Goal: Task Accomplishment & Management: Manage account settings

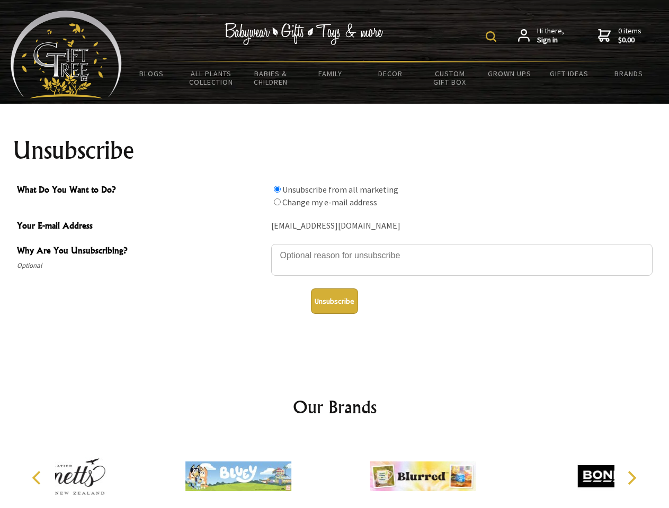
click at [493, 37] on img at bounding box center [491, 36] width 11 height 11
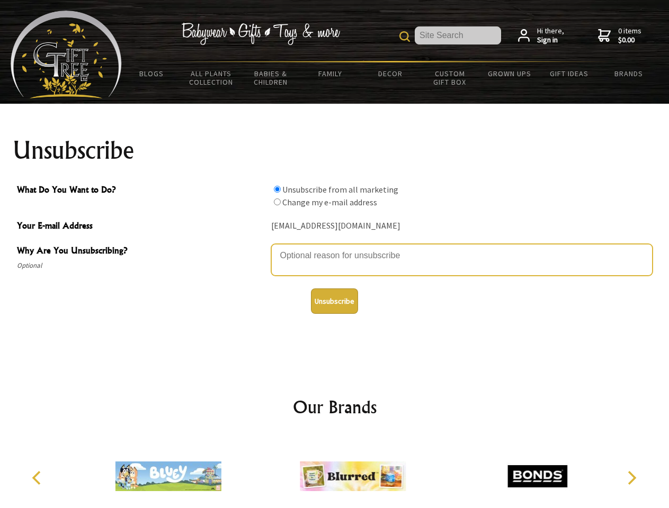
click at [335, 248] on textarea "Why Are You Unsubscribing?" at bounding box center [461, 260] width 381 height 32
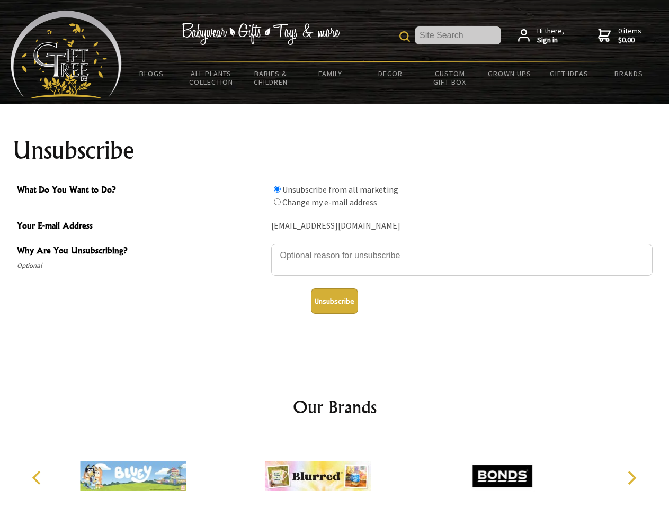
click at [277, 189] on input "What Do You Want to Do?" at bounding box center [277, 189] width 7 height 7
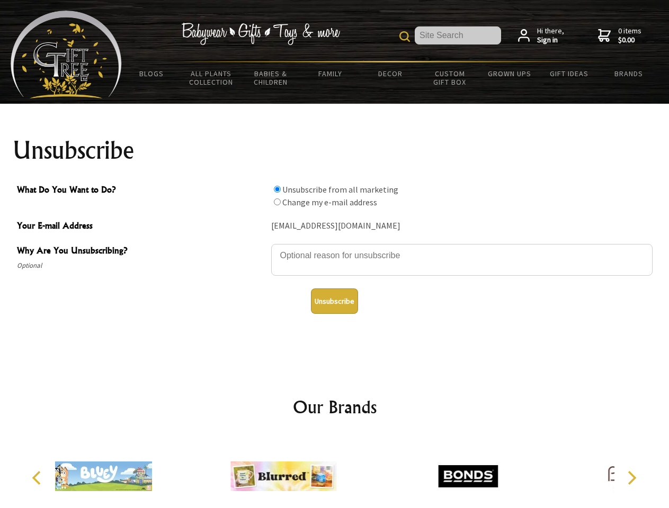
click at [277, 202] on input "What Do You Want to Do?" at bounding box center [277, 202] width 7 height 7
radio input "true"
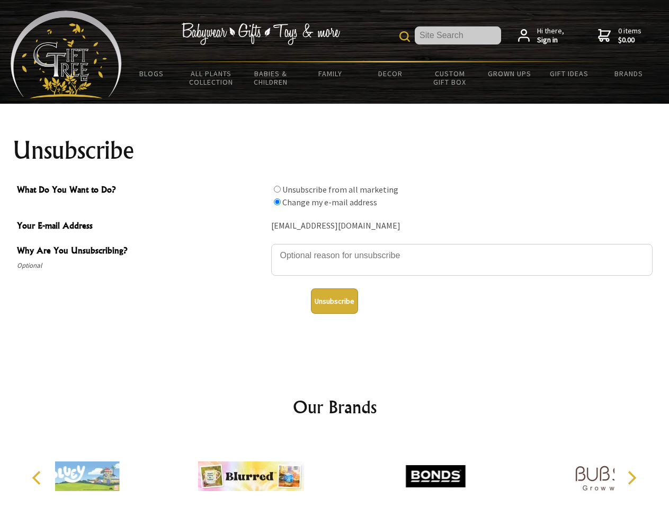
click at [334, 301] on button "Unsubscribe" at bounding box center [334, 301] width 47 height 25
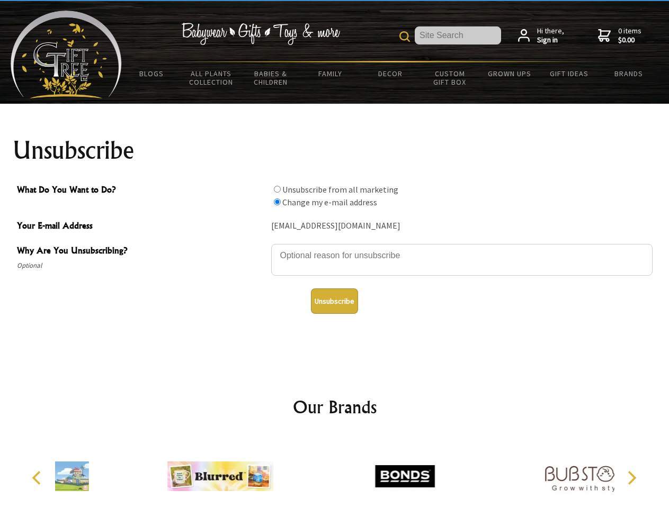
click at [335, 472] on div at bounding box center [404, 478] width 184 height 83
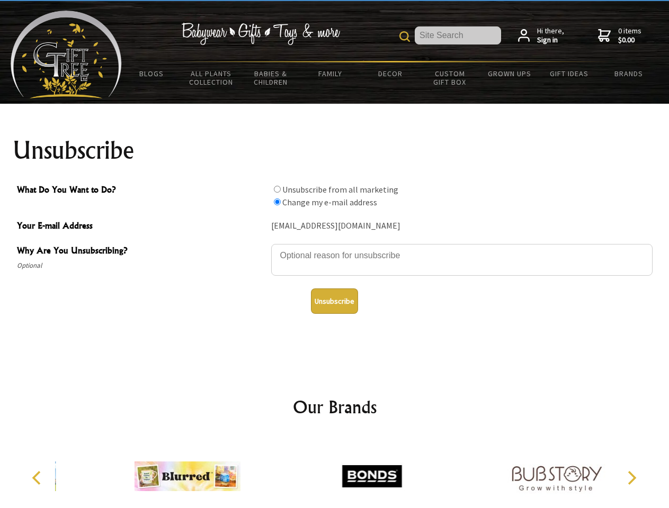
click at [38, 478] on icon "Previous" at bounding box center [38, 478] width 14 height 14
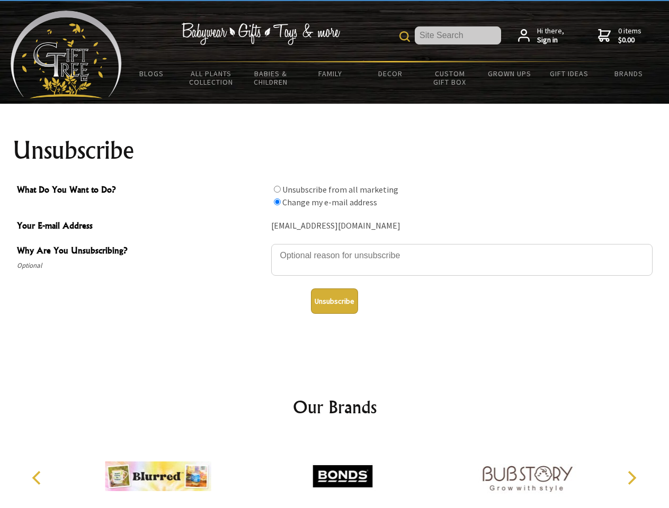
click at [631, 478] on icon "Next" at bounding box center [631, 478] width 14 height 14
